Goal: Information Seeking & Learning: Find specific fact

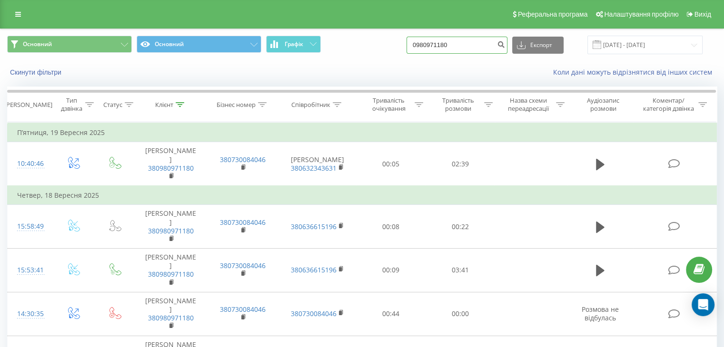
drag, startPoint x: 465, startPoint y: 47, endPoint x: 388, endPoint y: 49, distance: 77.1
click at [388, 49] on div "Основний Основний Графік 0980971180 Експорт .csv .xls .xlsx 19.06.2025 - 19.09.…" at bounding box center [361, 45] width 709 height 19
type input "5083"
click at [507, 49] on button "submit" at bounding box center [500, 45] width 13 height 17
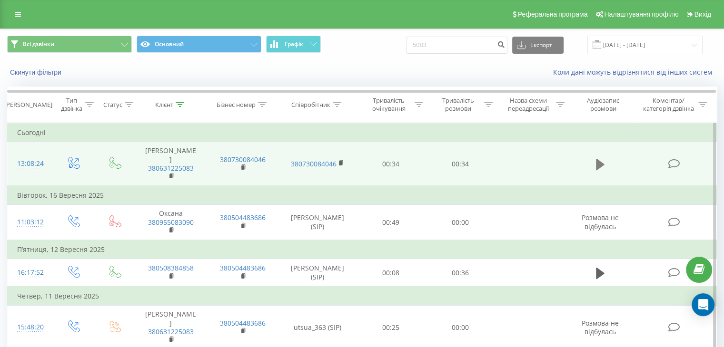
click at [593, 157] on button at bounding box center [600, 164] width 14 height 14
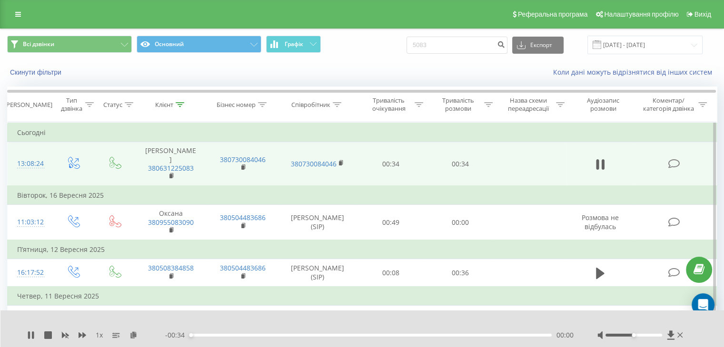
click at [651, 334] on div at bounding box center [633, 335] width 57 height 3
drag, startPoint x: 464, startPoint y: 44, endPoint x: 369, endPoint y: 58, distance: 95.6
click at [369, 58] on div "Всі дзвінки Основний Графік 5083 Експорт .csv .xls .xlsx 22.06.2025 - 22.09.2025" at bounding box center [361, 45] width 723 height 32
type input "0661"
click at [504, 40] on button "submit" at bounding box center [500, 45] width 13 height 17
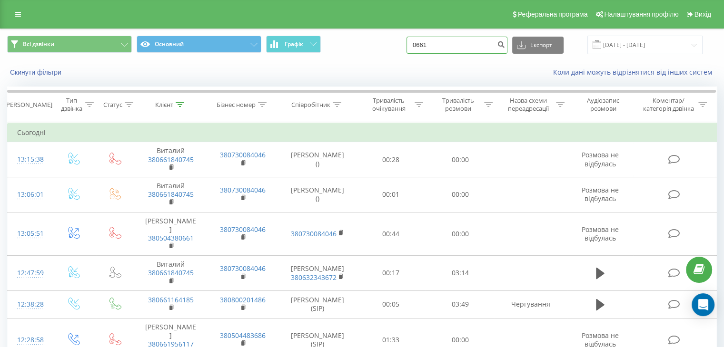
drag, startPoint x: 464, startPoint y: 44, endPoint x: 382, endPoint y: 53, distance: 82.3
click at [382, 53] on div "Всі дзвінки Основний Графік 0661 Експорт .csv .xls .xlsx 22.06.2025 - 22.09.2025" at bounding box center [361, 45] width 709 height 19
type input "1946"
click at [505, 46] on icon "submit" at bounding box center [501, 43] width 8 height 6
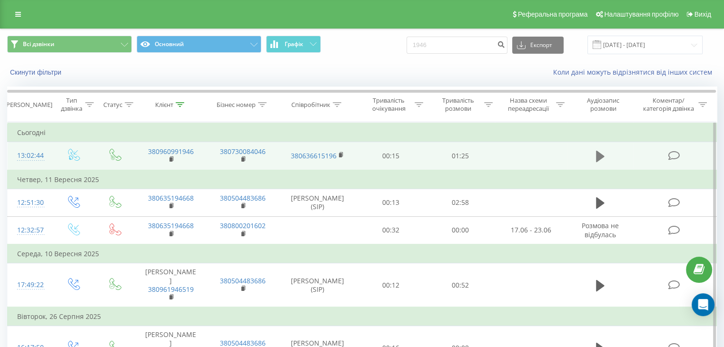
click at [603, 154] on icon at bounding box center [600, 156] width 9 height 13
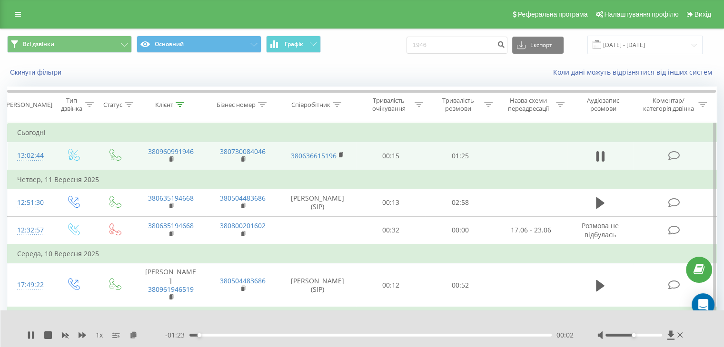
click at [649, 336] on div at bounding box center [633, 335] width 57 height 3
drag, startPoint x: 482, startPoint y: 38, endPoint x: 380, endPoint y: 58, distance: 104.1
click at [380, 58] on div "Всі дзвінки Основний Графік 1946 Експорт .csv .xls .xlsx 22.06.2025 - 22.09.2025" at bounding box center [361, 45] width 723 height 32
type input "0304"
click at [505, 46] on icon "submit" at bounding box center [501, 43] width 8 height 6
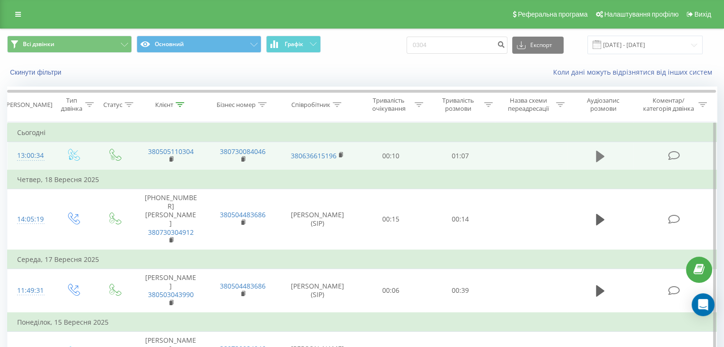
click at [601, 157] on icon at bounding box center [600, 156] width 9 height 11
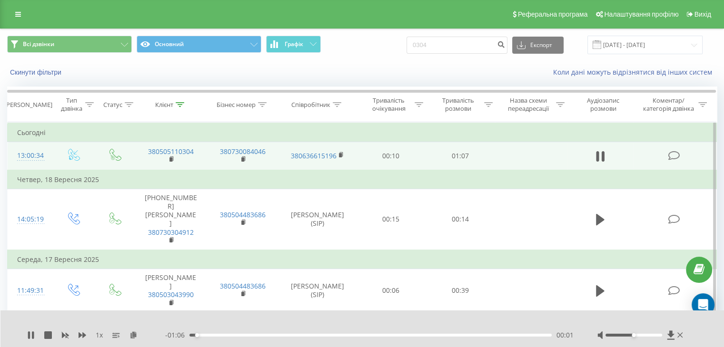
click at [231, 334] on div "00:01" at bounding box center [370, 335] width 362 height 3
drag, startPoint x: 636, startPoint y: 335, endPoint x: 663, endPoint y: 335, distance: 27.1
click at [662, 335] on div at bounding box center [633, 335] width 57 height 3
click at [425, 334] on div "00:17" at bounding box center [370, 335] width 362 height 3
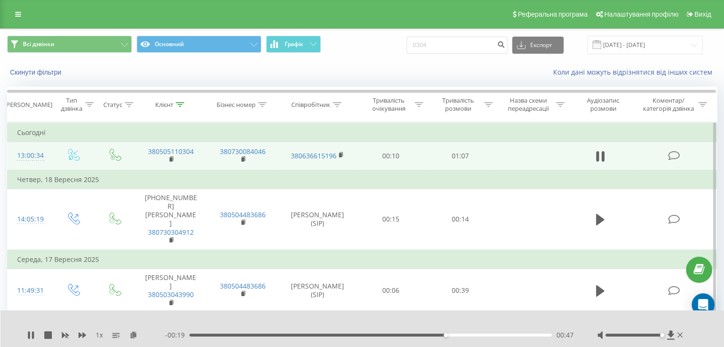
click at [410, 335] on div "00:47" at bounding box center [370, 335] width 362 height 3
click at [381, 335] on div "00:35" at bounding box center [370, 335] width 362 height 3
click at [516, 333] on div "- 00:07 01:00 01:00" at bounding box center [369, 336] width 408 height 10
click at [327, 334] on div "00:25" at bounding box center [370, 335] width 362 height 3
click at [316, 334] on div "00:26" at bounding box center [370, 335] width 362 height 3
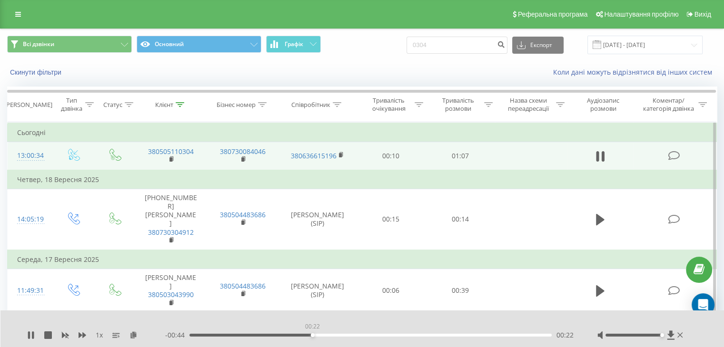
click at [312, 334] on div "00:22" at bounding box center [370, 335] width 362 height 3
click at [300, 335] on div "00:23" at bounding box center [370, 335] width 362 height 3
